Goal: Task Accomplishment & Management: Manage account settings

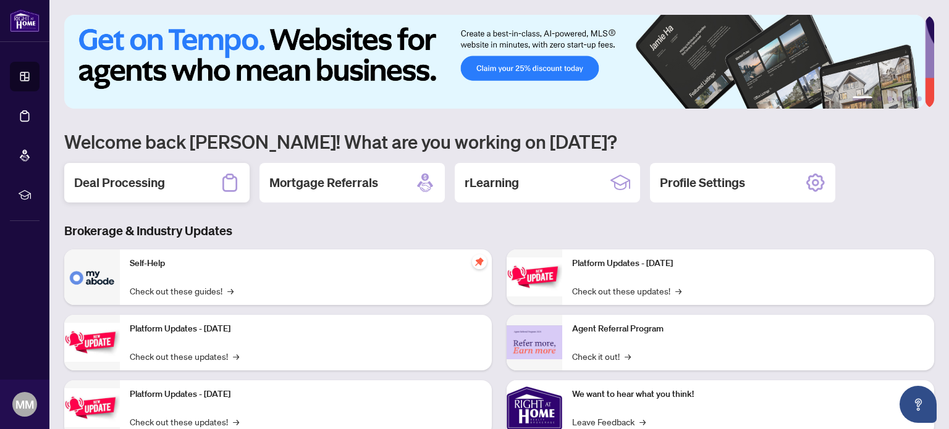
click at [189, 184] on div "Deal Processing" at bounding box center [156, 183] width 185 height 40
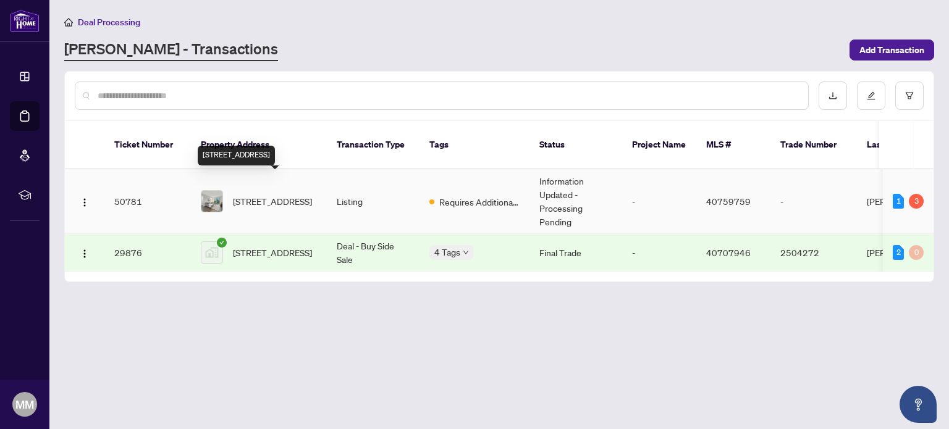
click at [267, 195] on span "[STREET_ADDRESS]" at bounding box center [272, 202] width 79 height 14
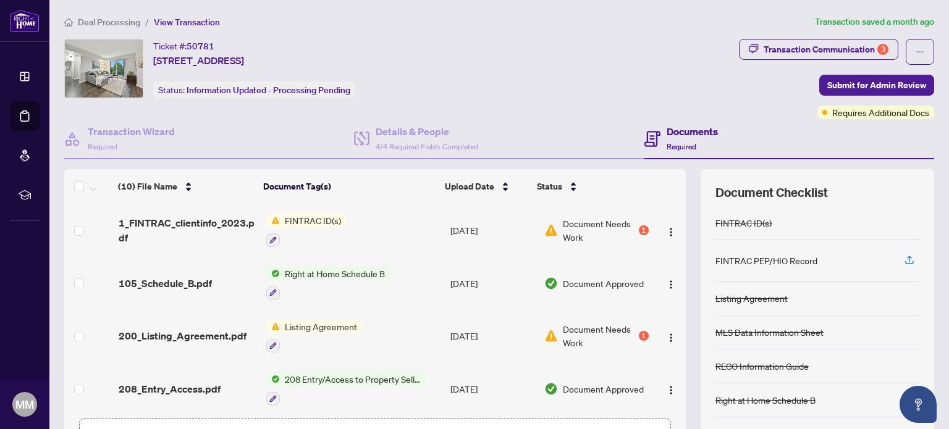
click at [327, 325] on span "Listing Agreement" at bounding box center [321, 327] width 82 height 14
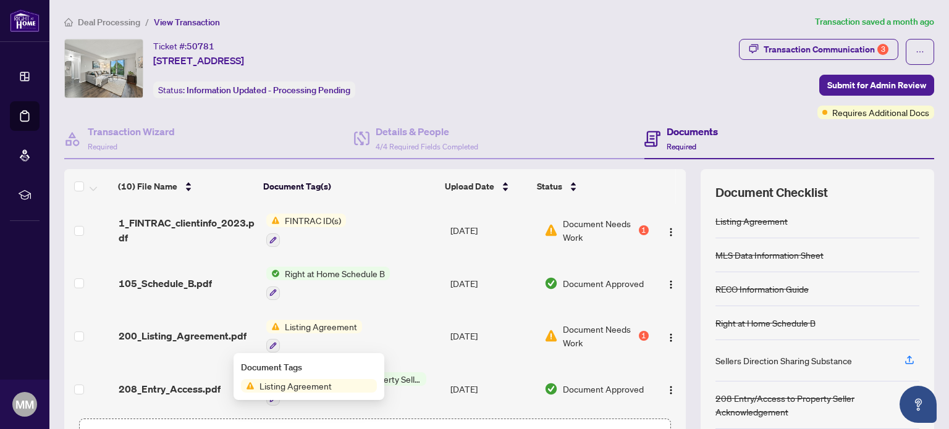
scroll to position [86, 0]
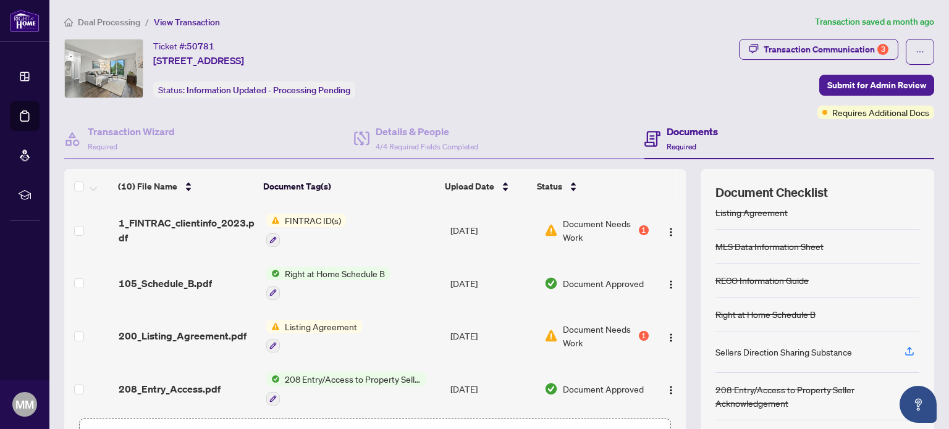
click at [577, 329] on span "Document Needs Work" at bounding box center [599, 335] width 73 height 27
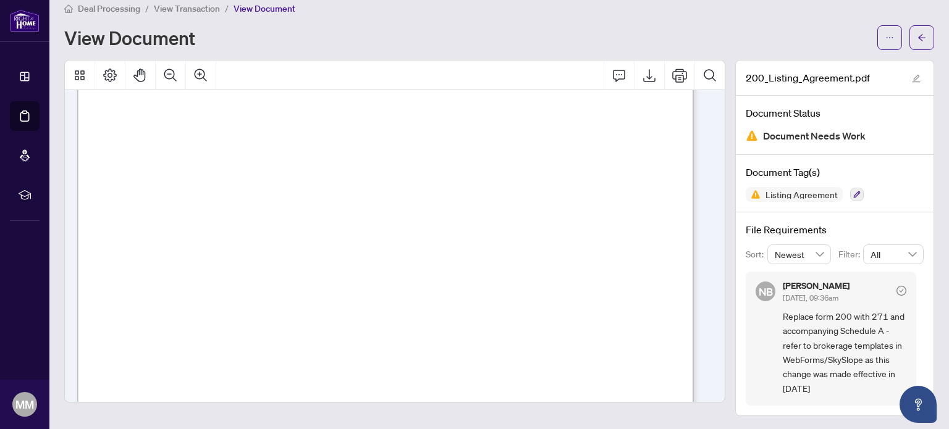
scroll to position [1511, 0]
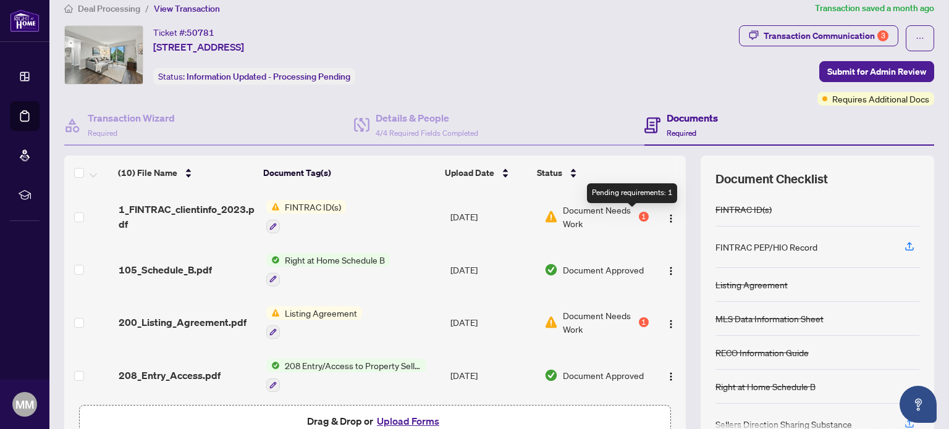
click at [639, 216] on div "1" at bounding box center [644, 217] width 10 height 10
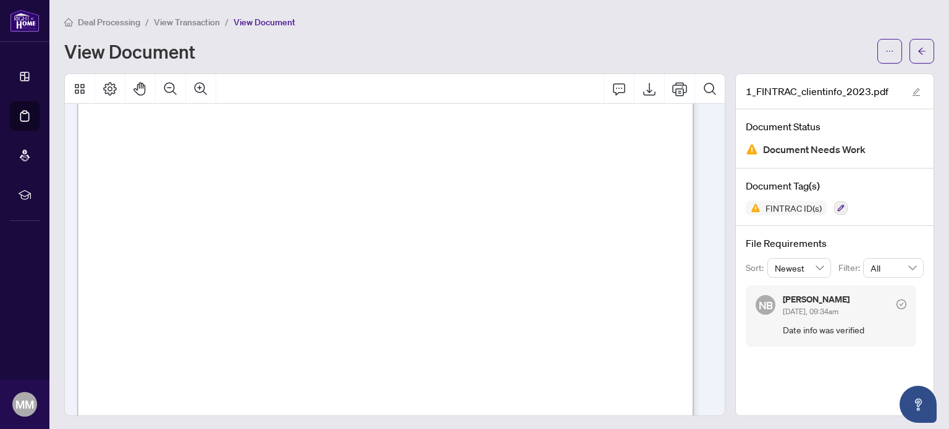
scroll to position [31, 0]
click at [314, 250] on span "Date Information Verified/Credit File Consulted:" at bounding box center [211, 252] width 206 height 9
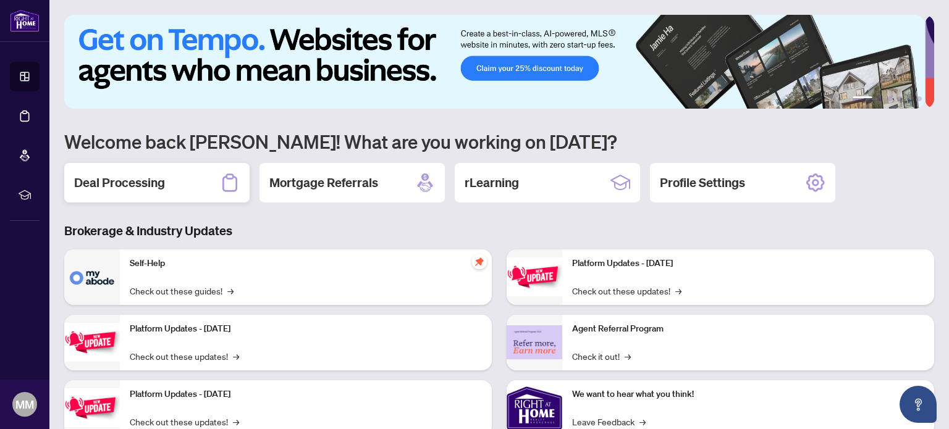
click at [127, 184] on h2 "Deal Processing" at bounding box center [119, 182] width 91 height 17
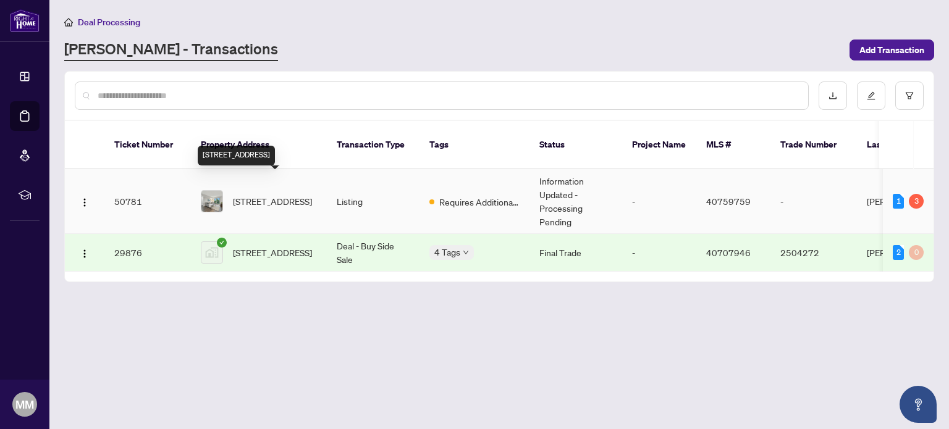
click at [265, 195] on span "[STREET_ADDRESS]" at bounding box center [272, 202] width 79 height 14
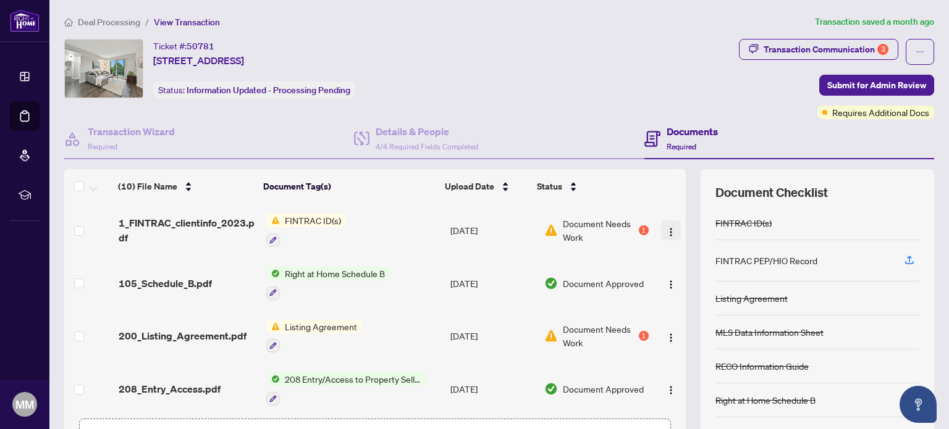
click at [666, 229] on img "button" at bounding box center [671, 232] width 10 height 10
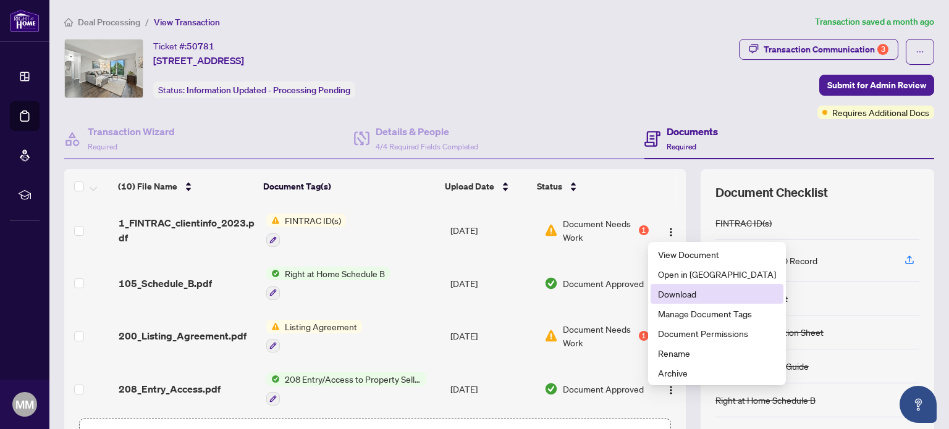
click at [676, 295] on span "Download" at bounding box center [717, 294] width 118 height 14
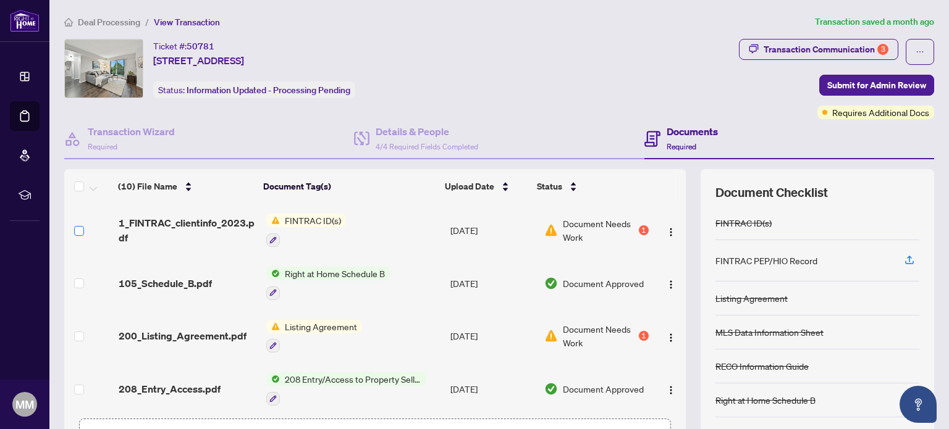
click at [82, 229] on div "(10) File Name Document Tag(s) Upload Date Status (10) File Name Document Tag(s…" at bounding box center [374, 290] width 621 height 243
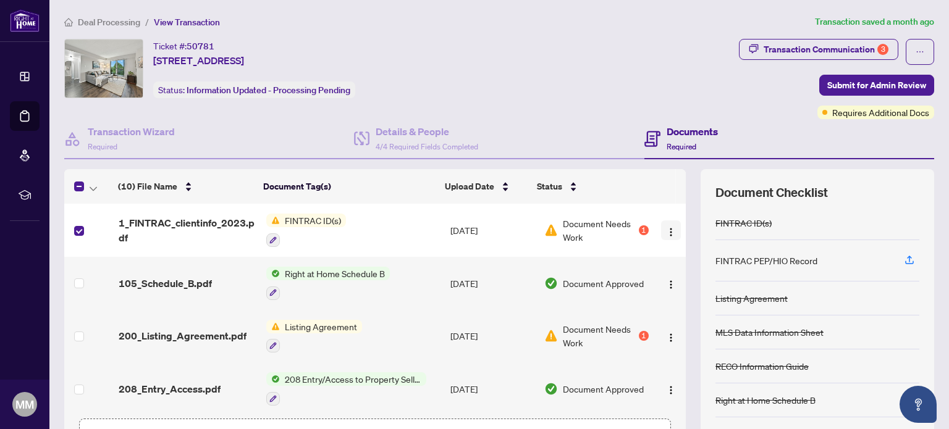
click at [666, 229] on img "button" at bounding box center [671, 232] width 10 height 10
click at [84, 230] on td at bounding box center [88, 230] width 49 height 53
click at [667, 135] on h4 "Documents" at bounding box center [691, 131] width 51 height 15
click at [856, 83] on span "Submit for Admin Review" at bounding box center [876, 85] width 99 height 20
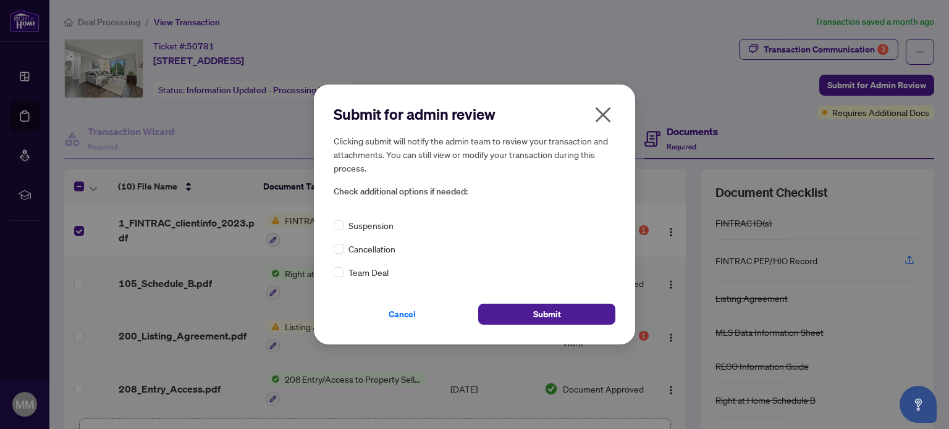
click at [602, 111] on icon "close" at bounding box center [603, 115] width 20 height 20
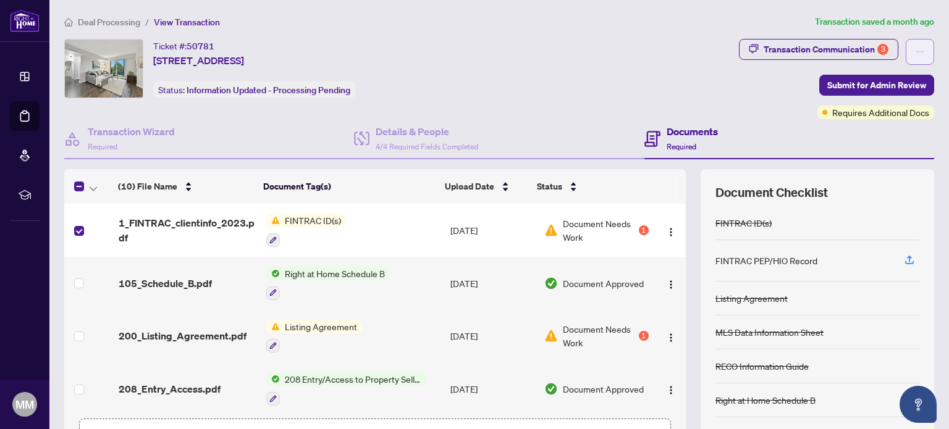
click at [915, 49] on icon "ellipsis" at bounding box center [919, 52] width 9 height 9
click at [99, 19] on span "Deal Processing" at bounding box center [109, 22] width 62 height 11
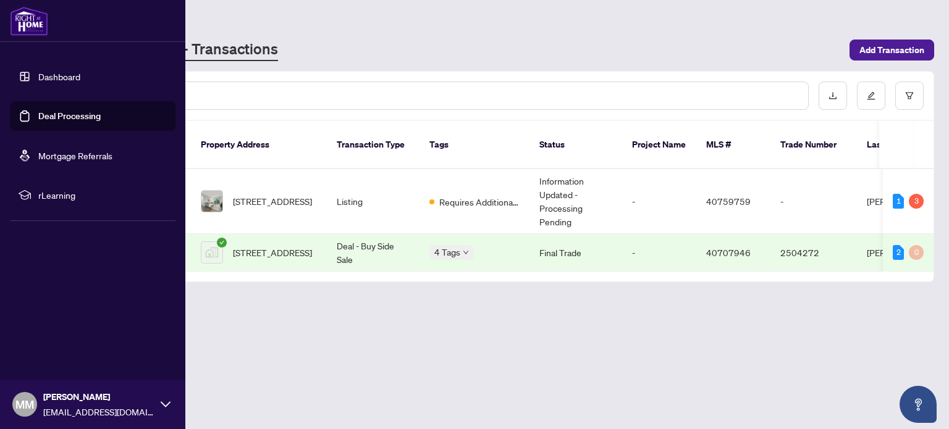
click at [52, 73] on link "Dashboard" at bounding box center [59, 76] width 42 height 11
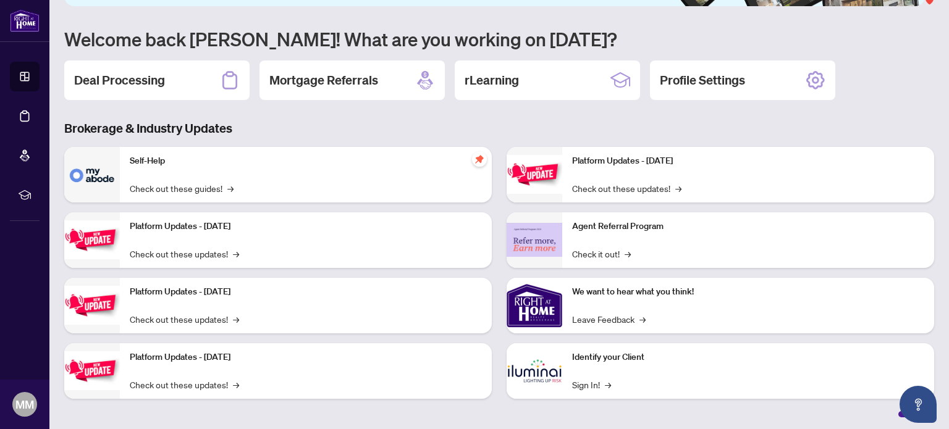
scroll to position [104, 0]
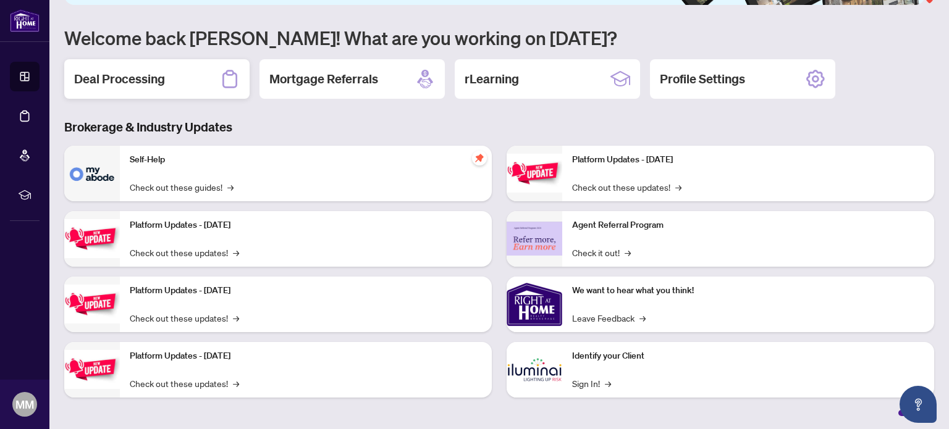
click at [156, 72] on h2 "Deal Processing" at bounding box center [119, 78] width 91 height 17
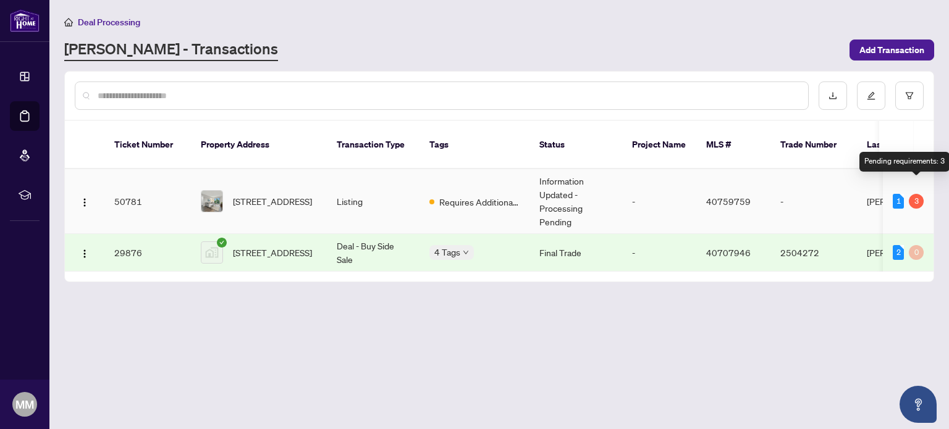
click at [917, 194] on div "3" at bounding box center [915, 201] width 15 height 15
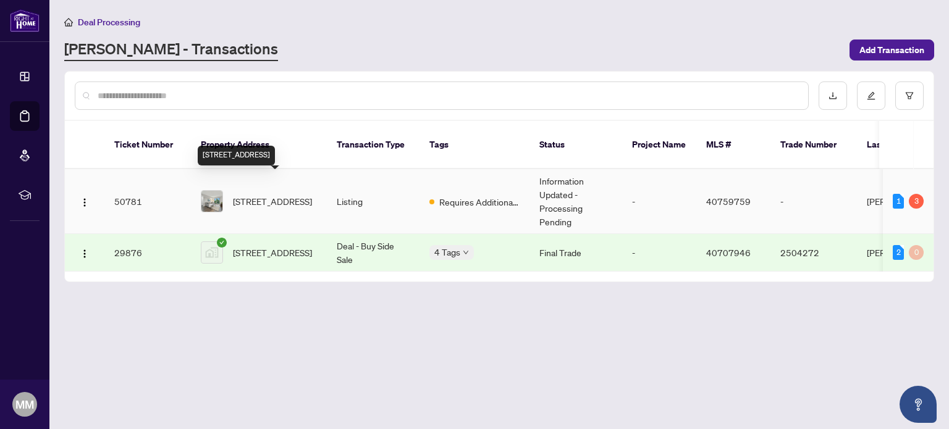
click at [275, 195] on span "[STREET_ADDRESS]" at bounding box center [272, 202] width 79 height 14
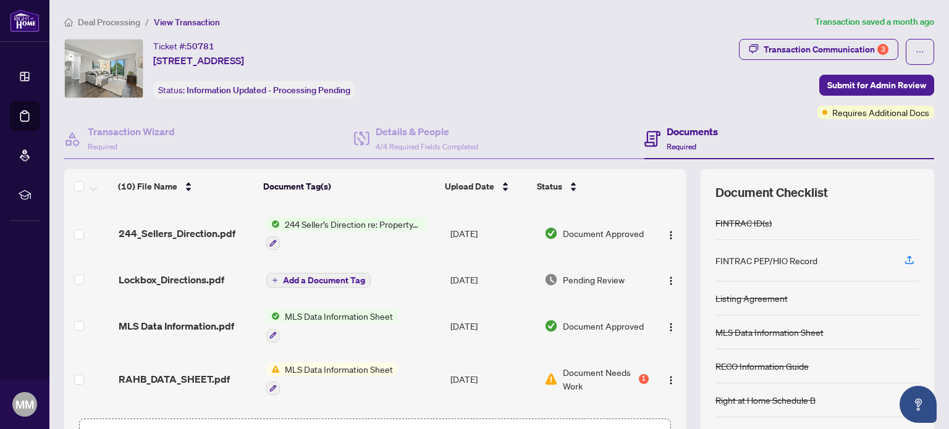
scroll to position [262, 0]
click at [639, 376] on div "1" at bounding box center [644, 379] width 10 height 10
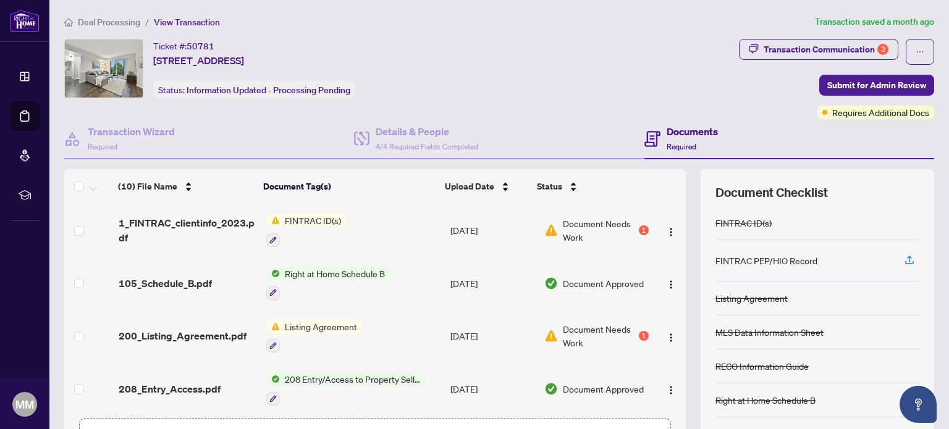
click at [675, 130] on h4 "Documents" at bounding box center [691, 131] width 51 height 15
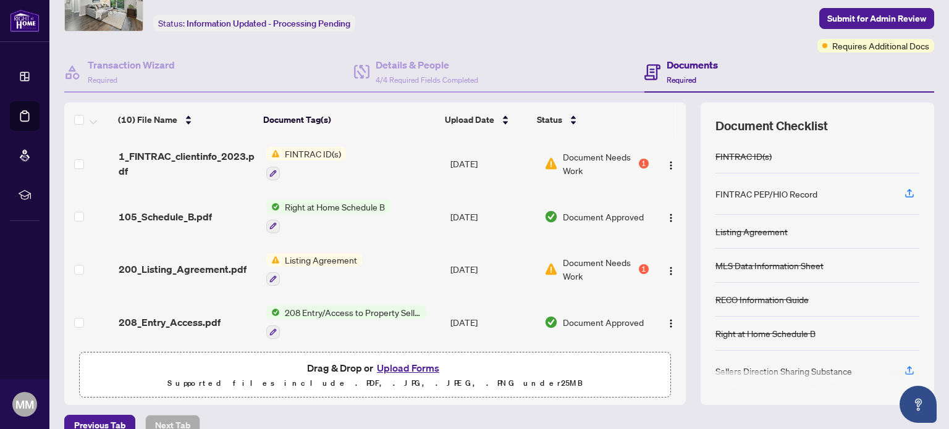
scroll to position [77, 0]
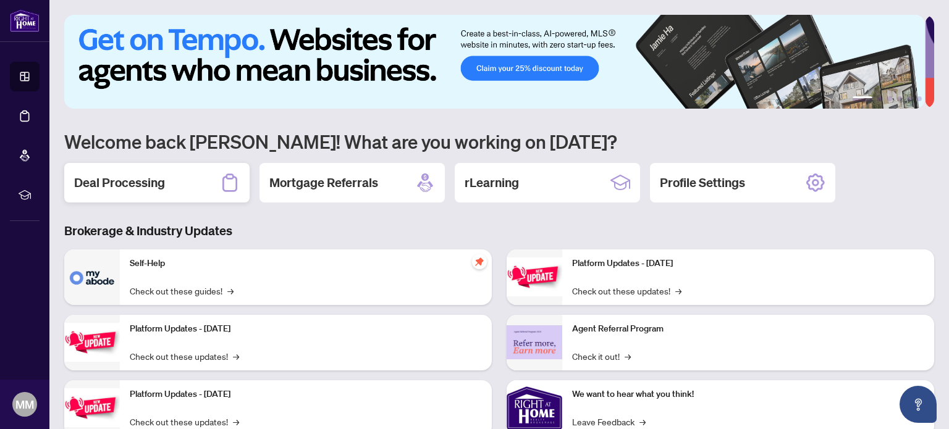
click at [203, 187] on div "Deal Processing" at bounding box center [156, 183] width 185 height 40
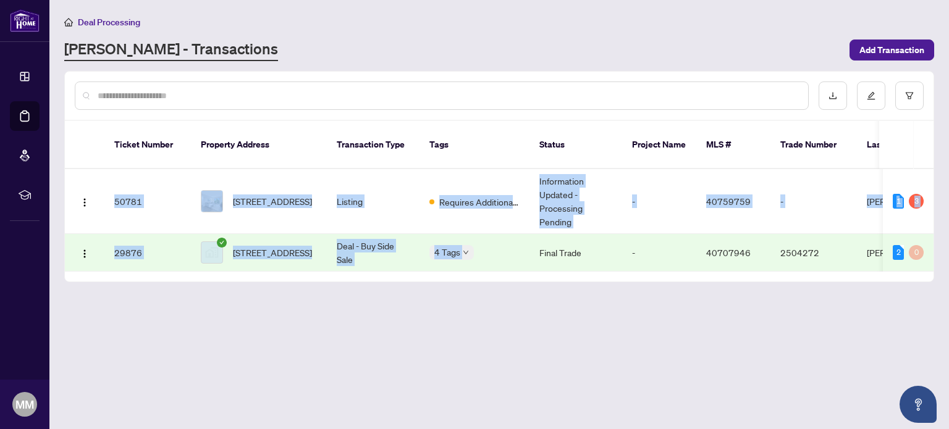
drag, startPoint x: 521, startPoint y: 256, endPoint x: 608, endPoint y: 261, distance: 86.6
click at [608, 261] on div "Ticket Number Property Address Transaction Type Tags Status Project Name MLS # …" at bounding box center [499, 201] width 868 height 161
click at [606, 181] on td "Information Updated - Processing Pending" at bounding box center [575, 201] width 93 height 65
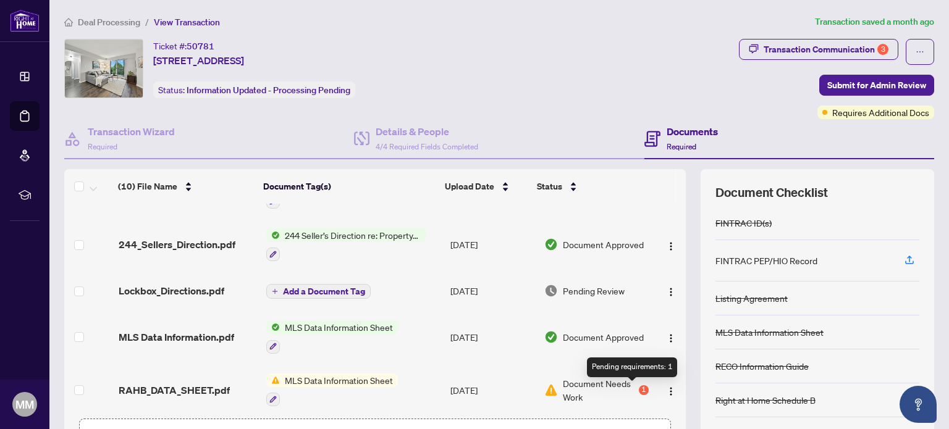
scroll to position [247, 0]
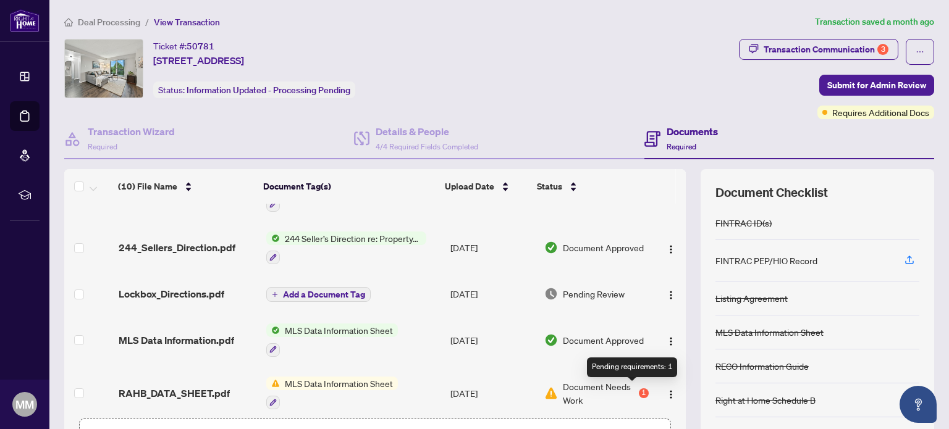
click at [630, 376] on div "Pending requirements: 1" at bounding box center [632, 368] width 90 height 20
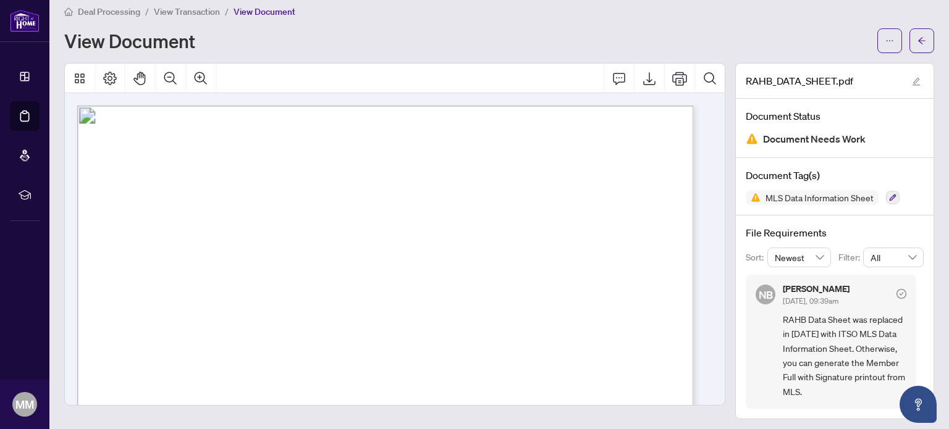
scroll to position [14, 0]
